Goal: Use online tool/utility

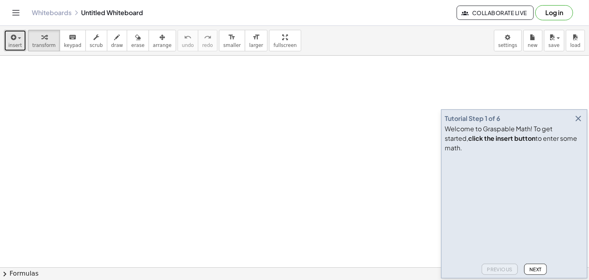
click at [15, 43] on span "insert" at bounding box center [15, 46] width 14 height 6
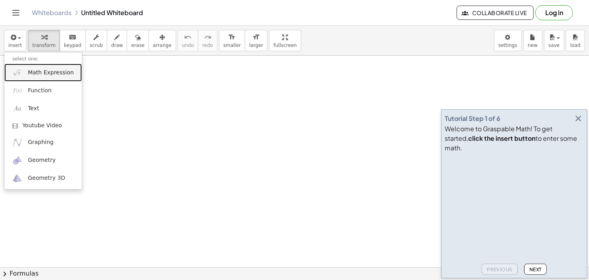
click at [41, 74] on span "Math Expression" at bounding box center [51, 73] width 46 height 8
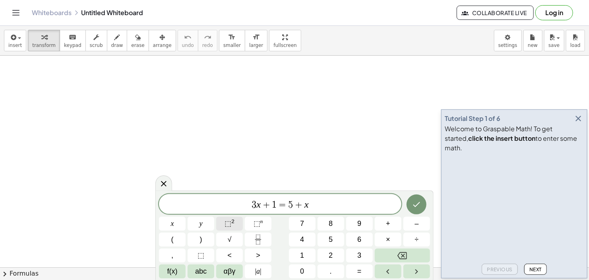
click at [233, 223] on sup "2" at bounding box center [232, 221] width 3 height 6
click at [404, 255] on icon "Backspace" at bounding box center [402, 256] width 10 height 10
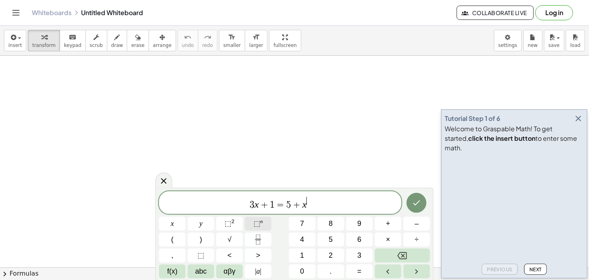
click at [262, 221] on sup "n" at bounding box center [261, 221] width 3 height 6
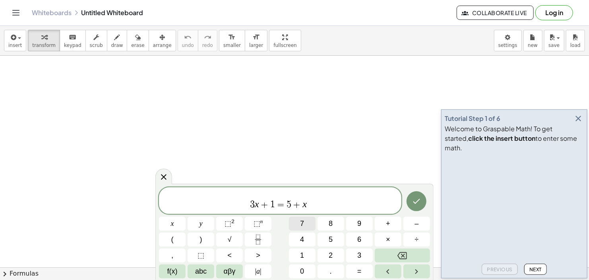
click at [298, 221] on button "7" at bounding box center [302, 224] width 27 height 14
click at [395, 251] on button "Backspace" at bounding box center [402, 255] width 55 height 14
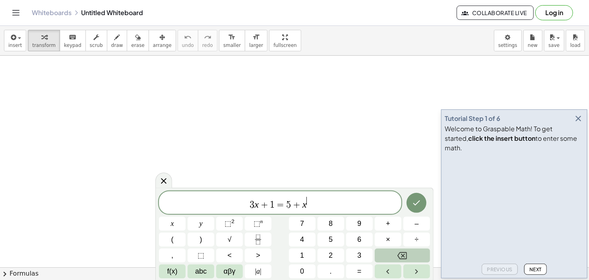
click at [395, 251] on button "Backspace" at bounding box center [402, 255] width 55 height 14
click at [301, 224] on span "7" at bounding box center [302, 223] width 4 height 11
click at [258, 223] on span "⬚" at bounding box center [256, 223] width 7 height 8
click at [302, 221] on span "7" at bounding box center [302, 223] width 4 height 11
click at [262, 236] on icon "Fraction" at bounding box center [258, 239] width 10 height 10
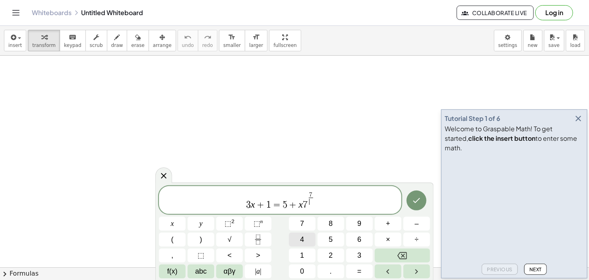
click at [299, 237] on button "4" at bounding box center [302, 239] width 27 height 14
click at [416, 267] on icon "Right arrow" at bounding box center [417, 272] width 10 height 10
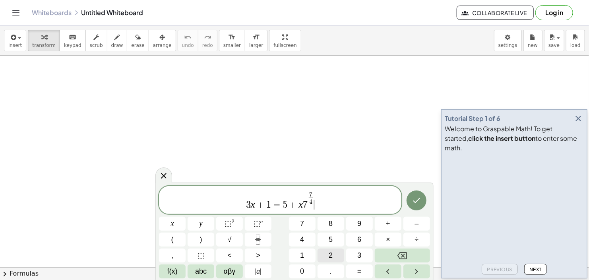
click at [330, 252] on span "2" at bounding box center [331, 255] width 4 height 11
click at [256, 241] on icon "Fraction" at bounding box center [258, 239] width 10 height 10
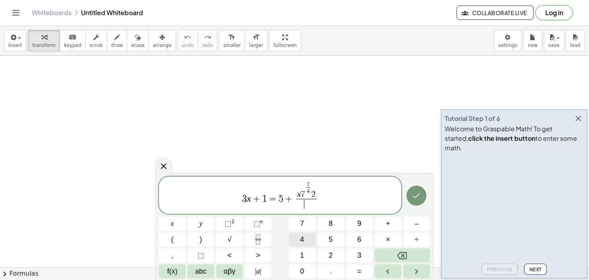
click at [303, 241] on span "4" at bounding box center [302, 239] width 4 height 11
click at [313, 192] on span "2" at bounding box center [313, 194] width 4 height 9
click at [199, 253] on span "⬚" at bounding box center [200, 255] width 7 height 11
click at [329, 196] on span "3 x + 1 = 5 + x 7 7 4 ​ ⬚ ​ 2 4 ​" at bounding box center [280, 195] width 242 height 29
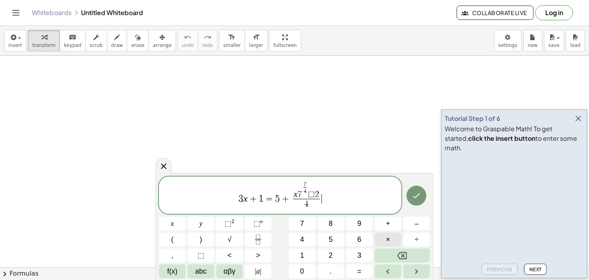
click at [395, 238] on button "×" at bounding box center [388, 239] width 27 height 14
click at [256, 237] on icon "Fraction" at bounding box center [258, 236] width 4 height 4
click at [422, 197] on button "Done" at bounding box center [416, 196] width 20 height 20
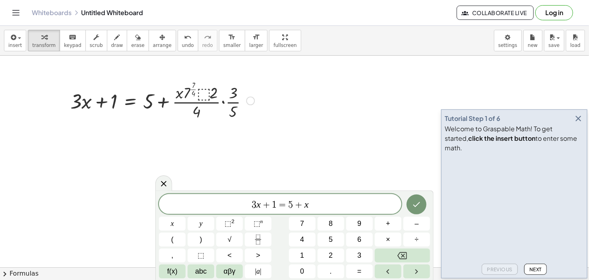
click at [205, 94] on div at bounding box center [162, 100] width 192 height 43
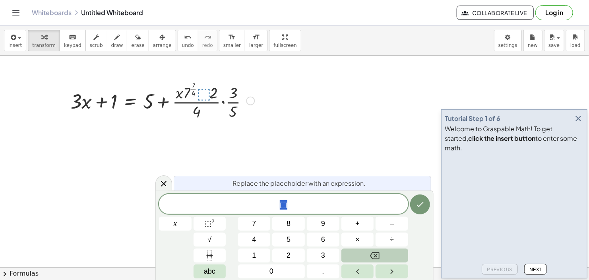
click at [362, 254] on button "Backspace" at bounding box center [374, 255] width 67 height 14
click at [428, 204] on button "Done" at bounding box center [420, 204] width 20 height 20
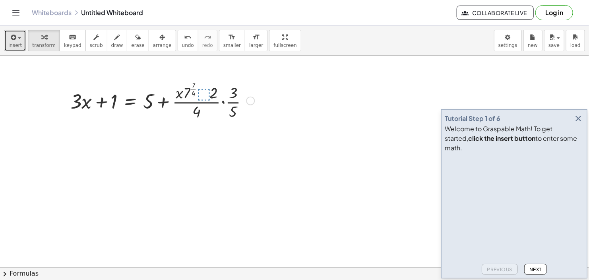
click at [17, 44] on span "insert" at bounding box center [15, 46] width 14 height 6
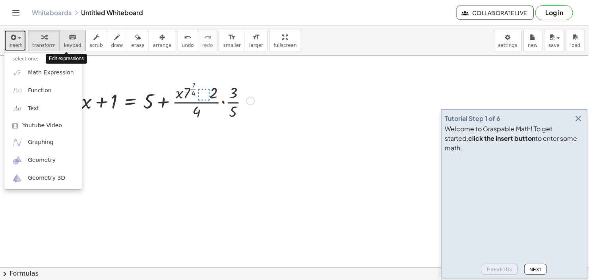
click at [69, 40] on icon "keyboard" at bounding box center [73, 38] width 8 height 10
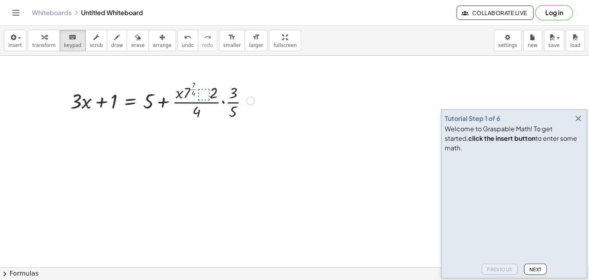
click at [208, 95] on div at bounding box center [162, 100] width 192 height 43
click at [189, 96] on div at bounding box center [190, 91] width 14 height 20
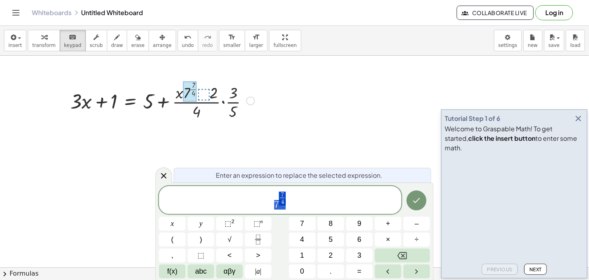
drag, startPoint x: 263, startPoint y: 44, endPoint x: 284, endPoint y: 91, distance: 51.8
click at [284, 91] on div "insert select one: Math Expression Function Text Youtube Video Graphing Geometr…" at bounding box center [294, 153] width 589 height 254
